Goal: Obtain resource: Obtain resource

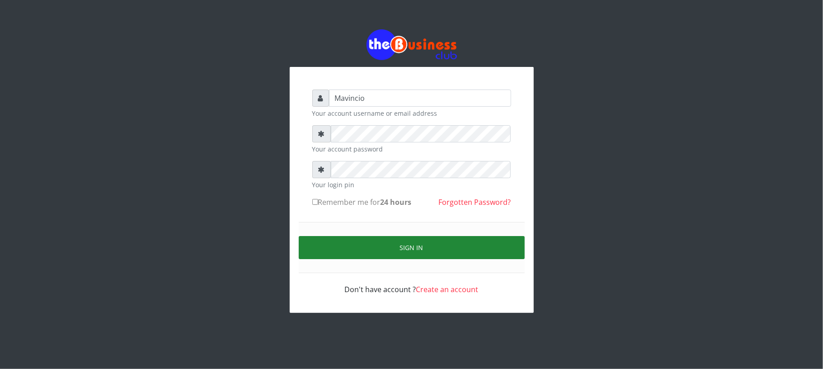
click at [408, 248] on button "Sign in" at bounding box center [412, 247] width 226 height 23
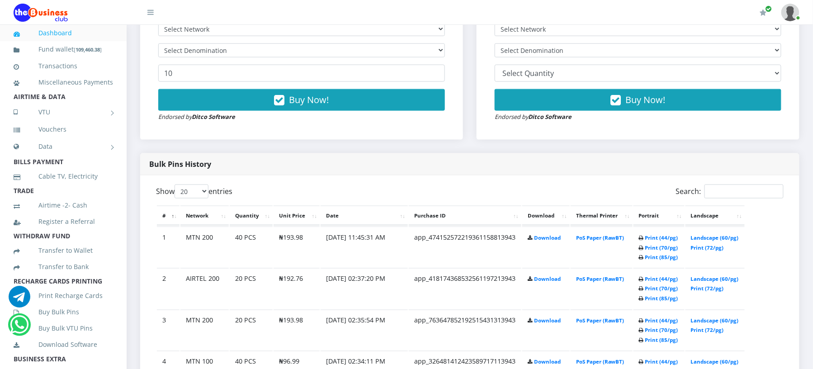
scroll to position [345, 0]
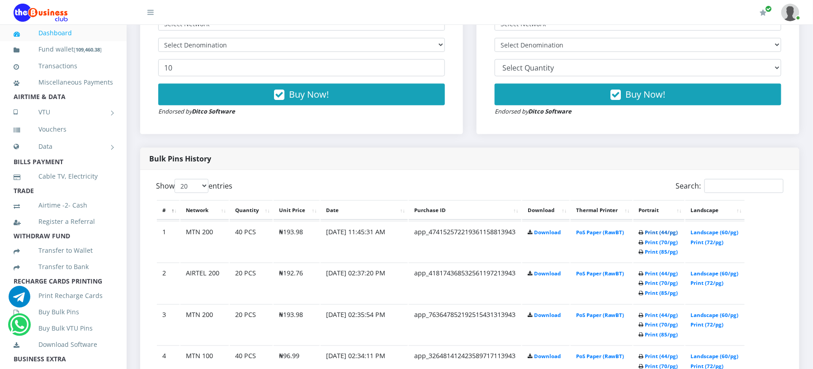
click at [652, 232] on link "Print (44/pg)" at bounding box center [661, 232] width 33 height 7
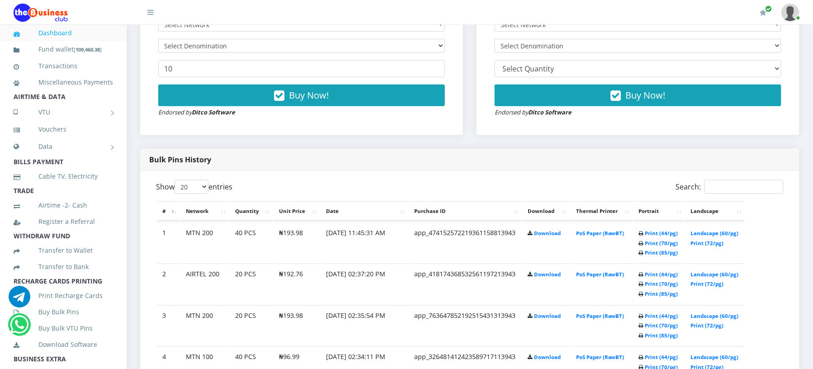
click at [613, 167] on div "Bulk Pins History" at bounding box center [469, 160] width 659 height 22
click at [616, 148] on div "Bulk Pins Downloads instantly (INACTIVE MEMBERS) Bulk Pins - Inactive Members D…" at bounding box center [638, 42] width 336 height 212
click at [651, 232] on link "Print (44/pg)" at bounding box center [661, 233] width 33 height 7
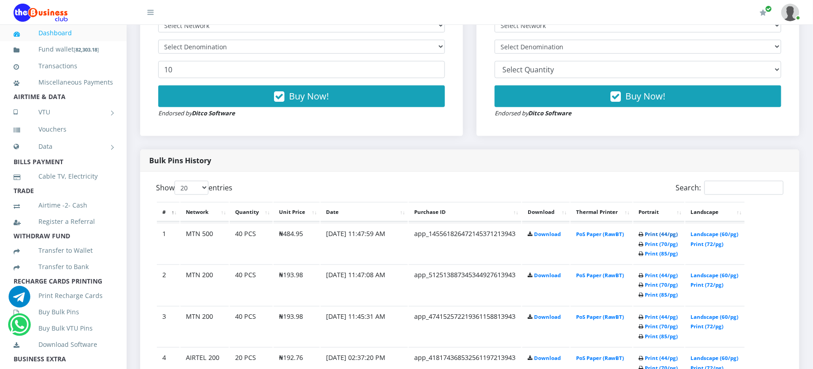
click at [653, 232] on link "Print (44/pg)" at bounding box center [661, 234] width 33 height 7
